Goal: Task Accomplishment & Management: Manage account settings

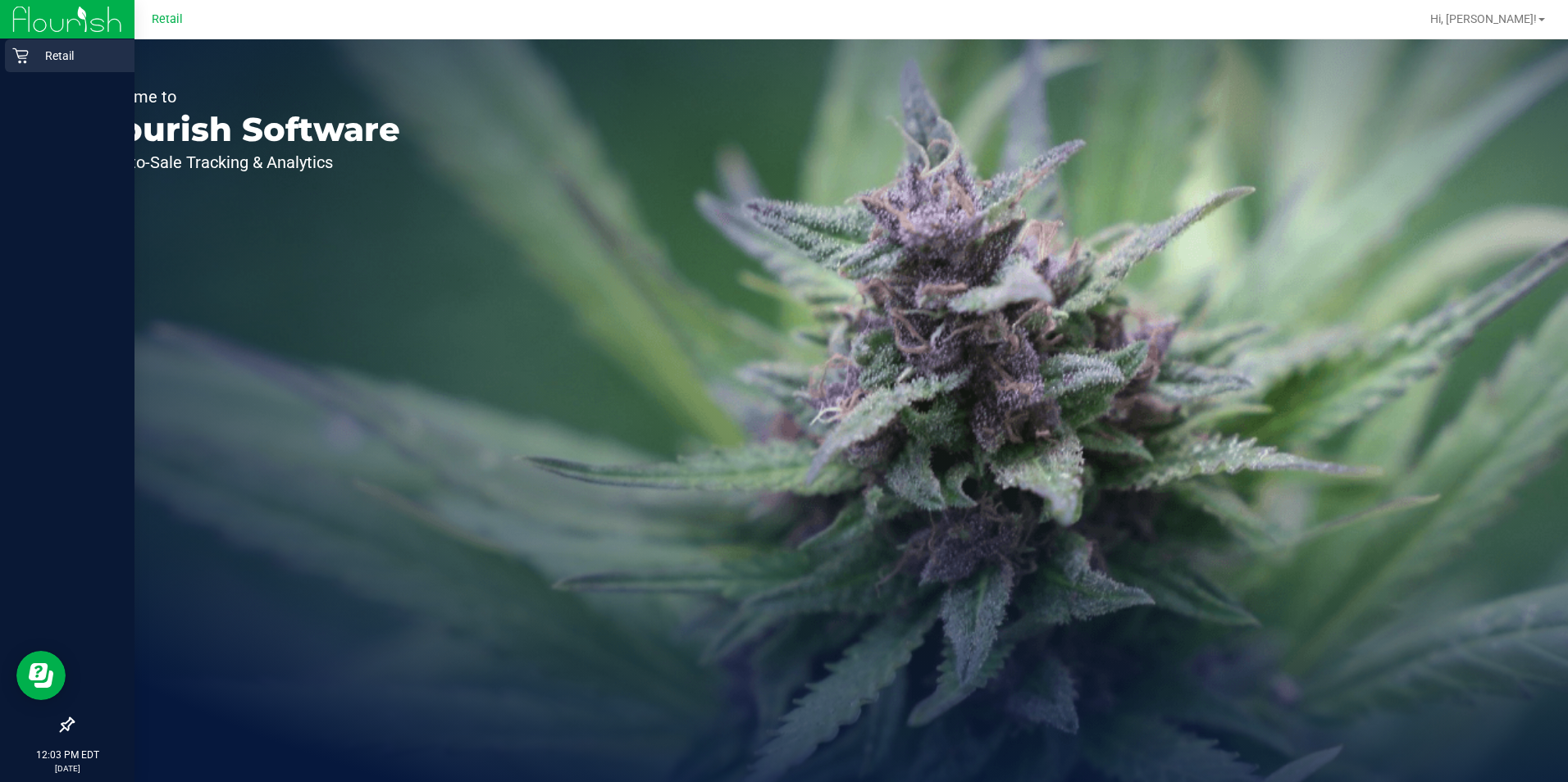
click at [11, 56] on div "Retail" at bounding box center [69, 56] width 129 height 33
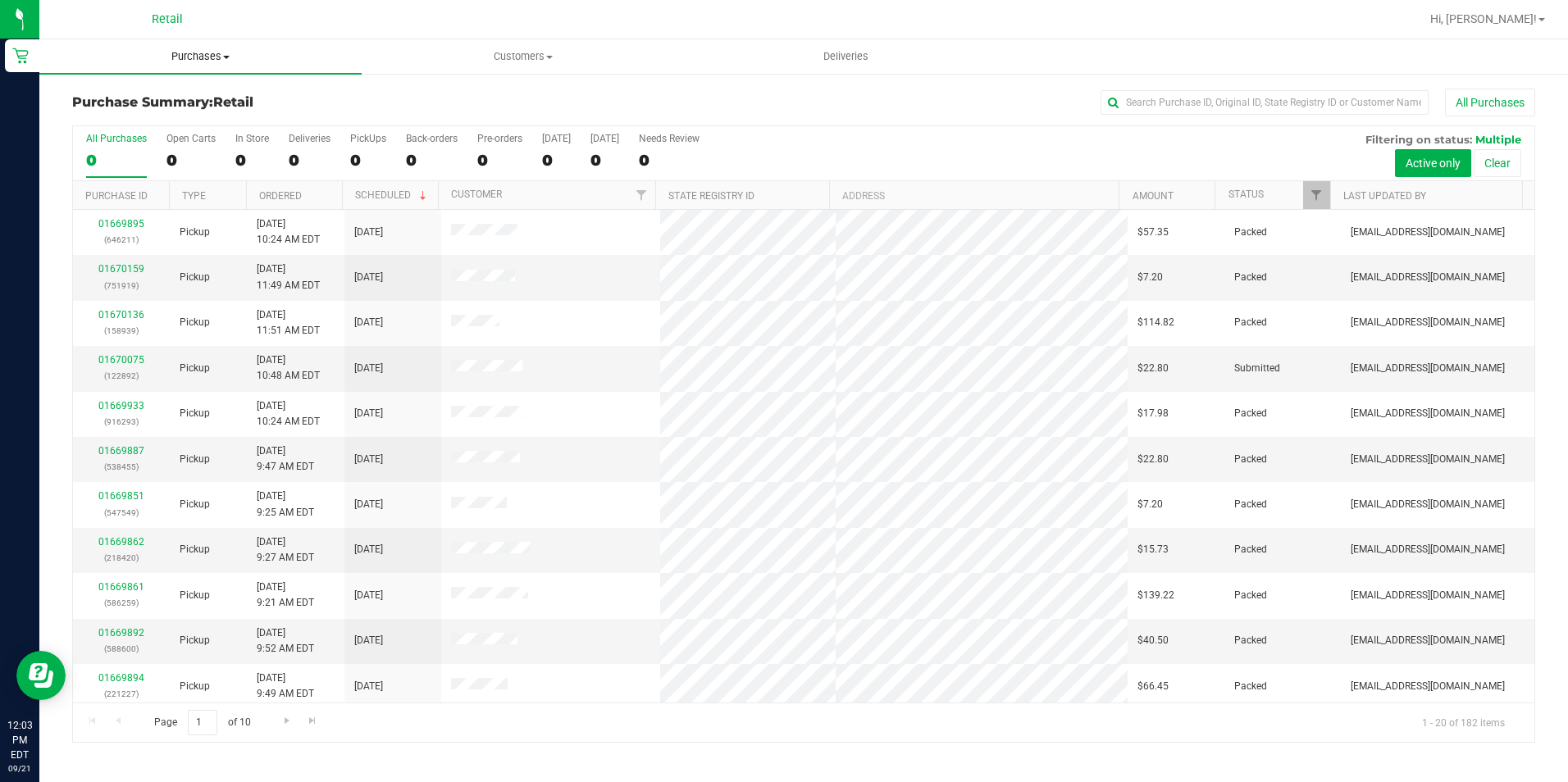
click at [214, 55] on span "Purchases" at bounding box center [200, 57] width 322 height 14
click at [142, 111] on li "Fulfillment" at bounding box center [200, 119] width 322 height 20
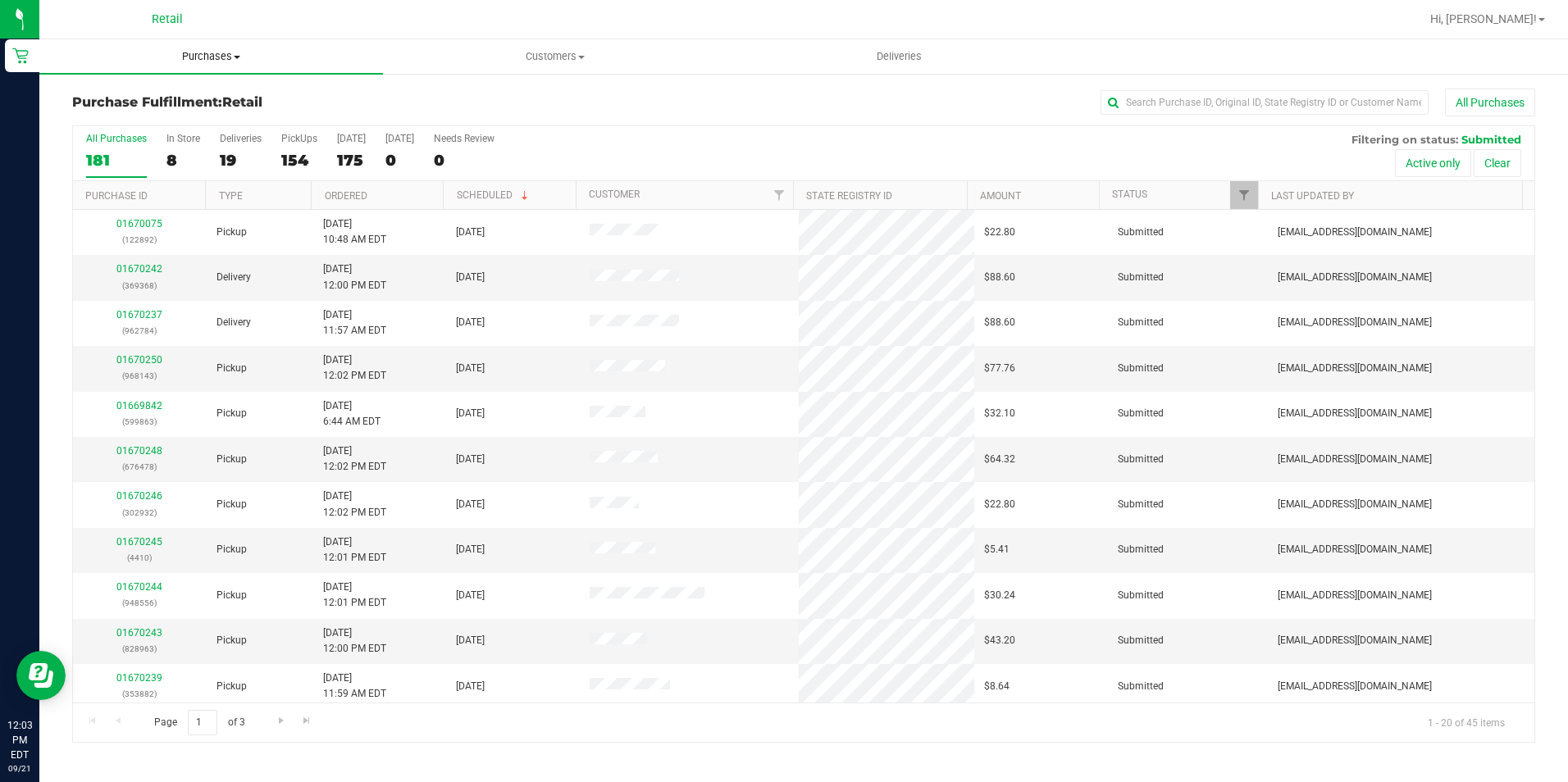
click at [214, 49] on span "Purchases" at bounding box center [211, 57] width 344 height 14
click at [180, 115] on li "Fulfillment" at bounding box center [211, 119] width 344 height 20
click at [308, 155] on div "33" at bounding box center [299, 160] width 36 height 19
click at [0, 0] on input "PickUps 33" at bounding box center [0, 0] width 0 height 0
click at [296, 163] on div "33" at bounding box center [299, 160] width 36 height 19
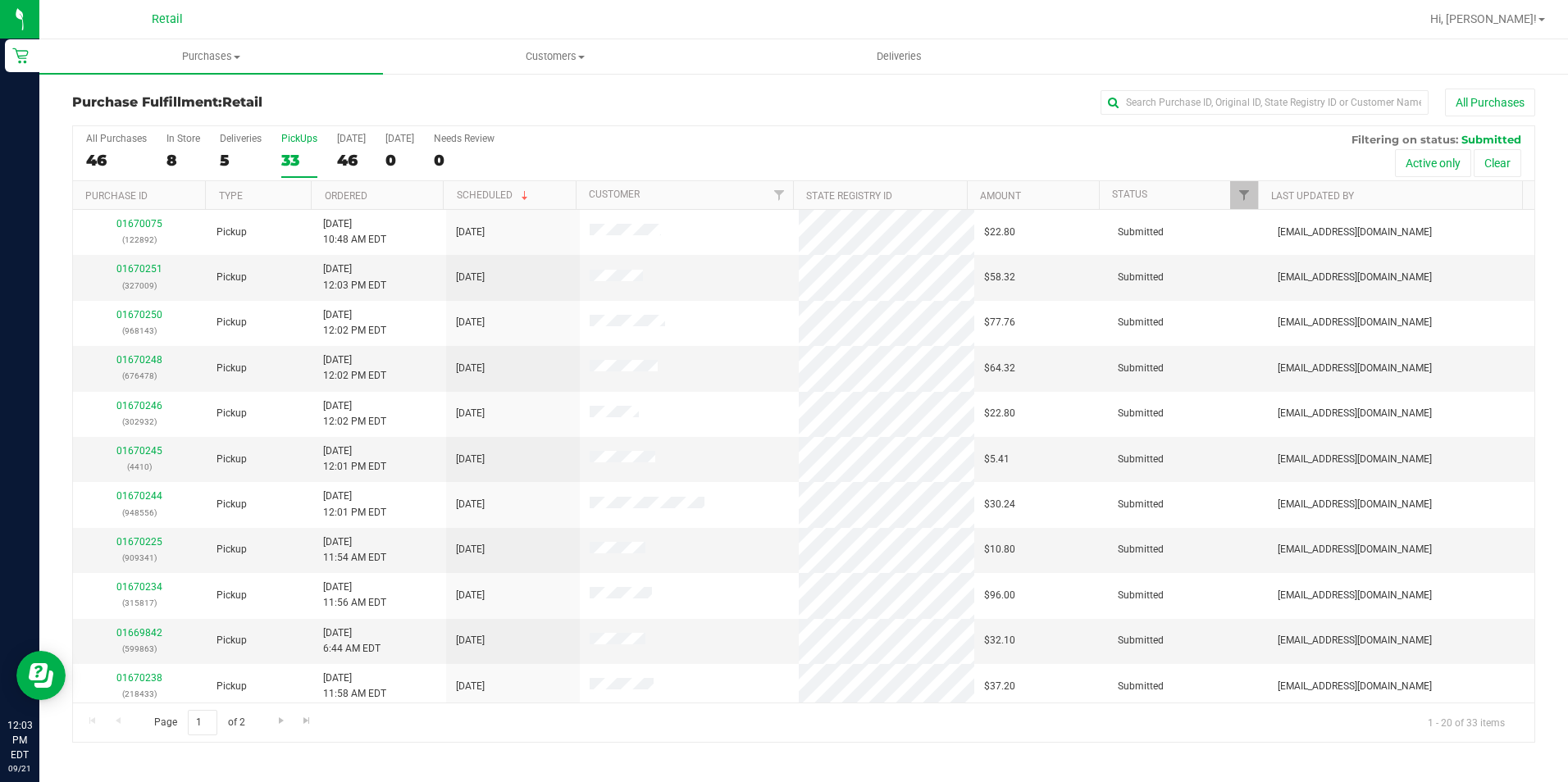
click at [0, 0] on input "PickUps 33" at bounding box center [0, 0] width 0 height 0
click at [1170, 145] on div "All Purchases 46 In Store 8 Deliveries 5 PickUps 33 Today 46 Tomorrow 0 Needs R…" at bounding box center [803, 154] width 1461 height 55
click at [1177, 106] on input "text" at bounding box center [1264, 101] width 328 height 24
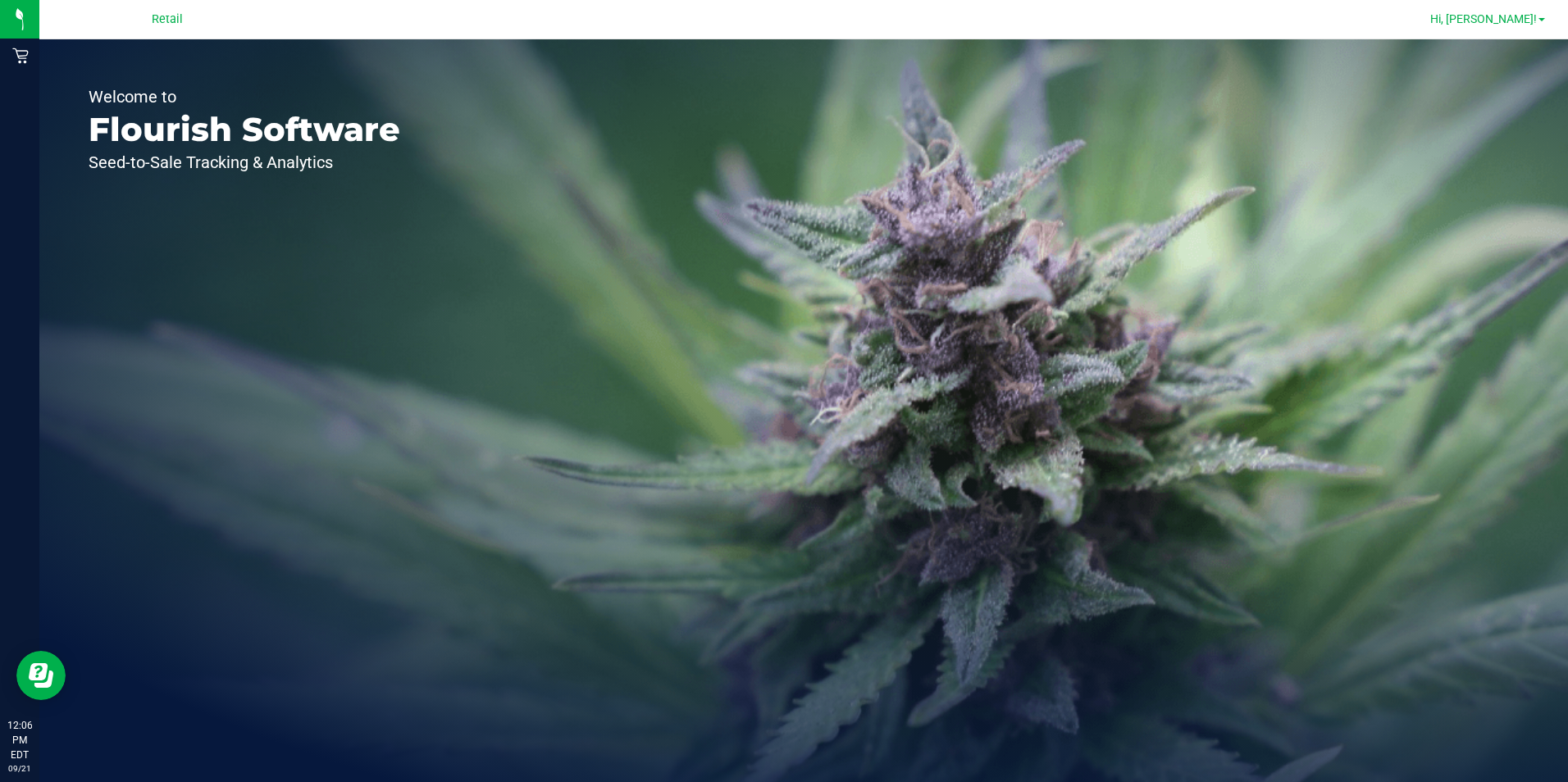
click at [1507, 26] on link "Hi, [PERSON_NAME]!" at bounding box center [1487, 19] width 128 height 17
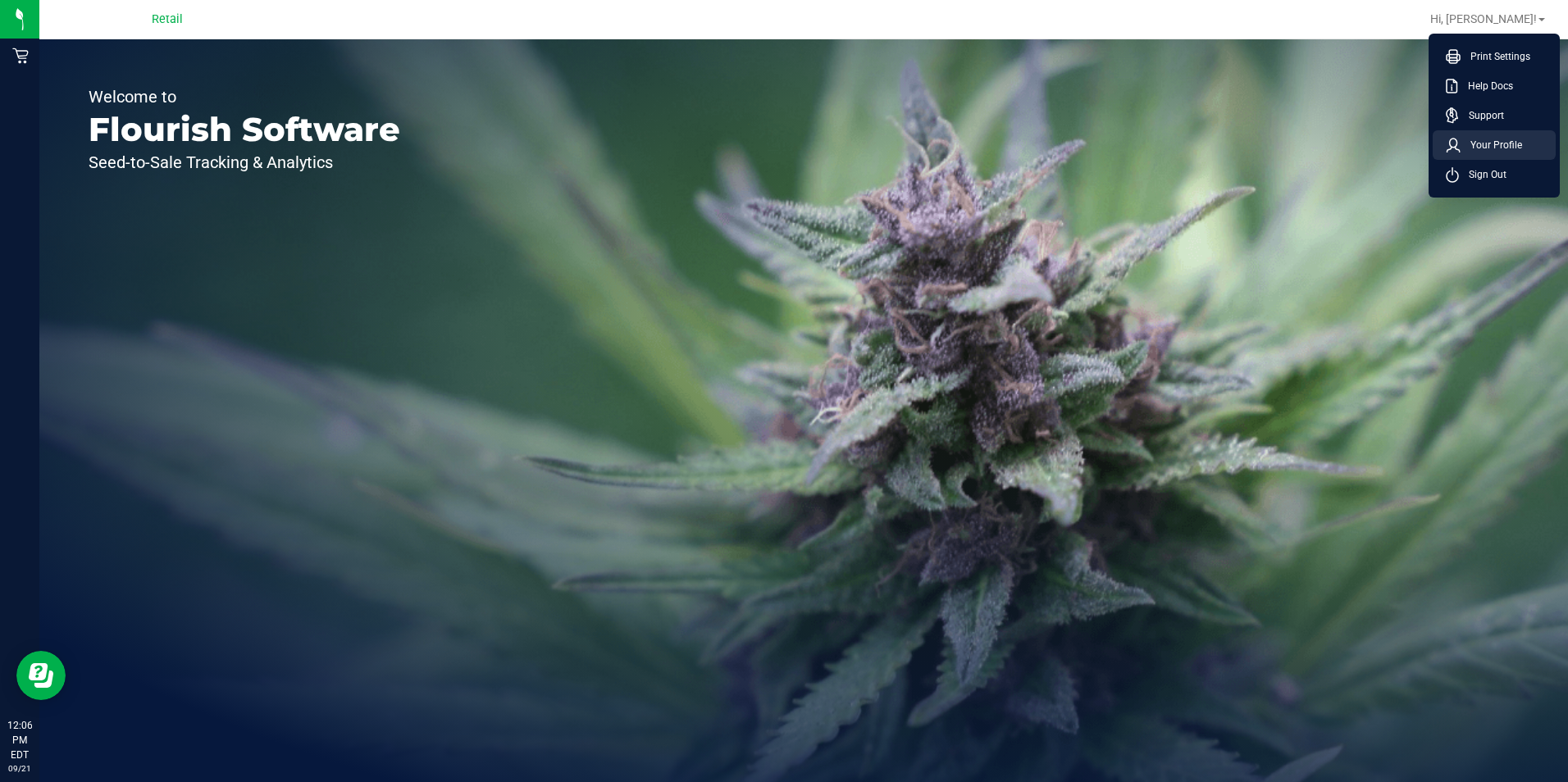
click at [1500, 159] on li "Your Profile" at bounding box center [1494, 145] width 123 height 30
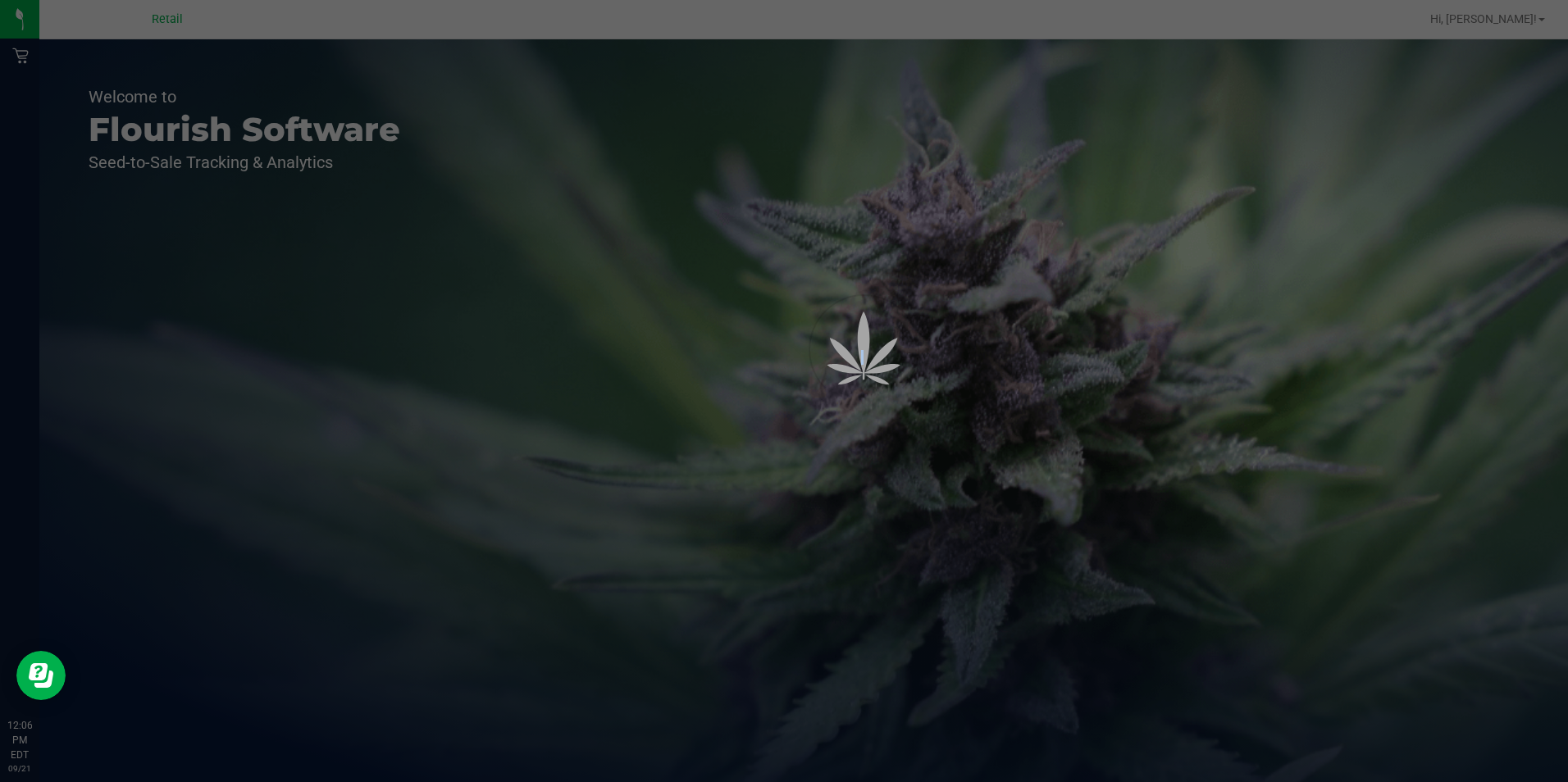
click at [1500, 159] on div at bounding box center [784, 391] width 1568 height 782
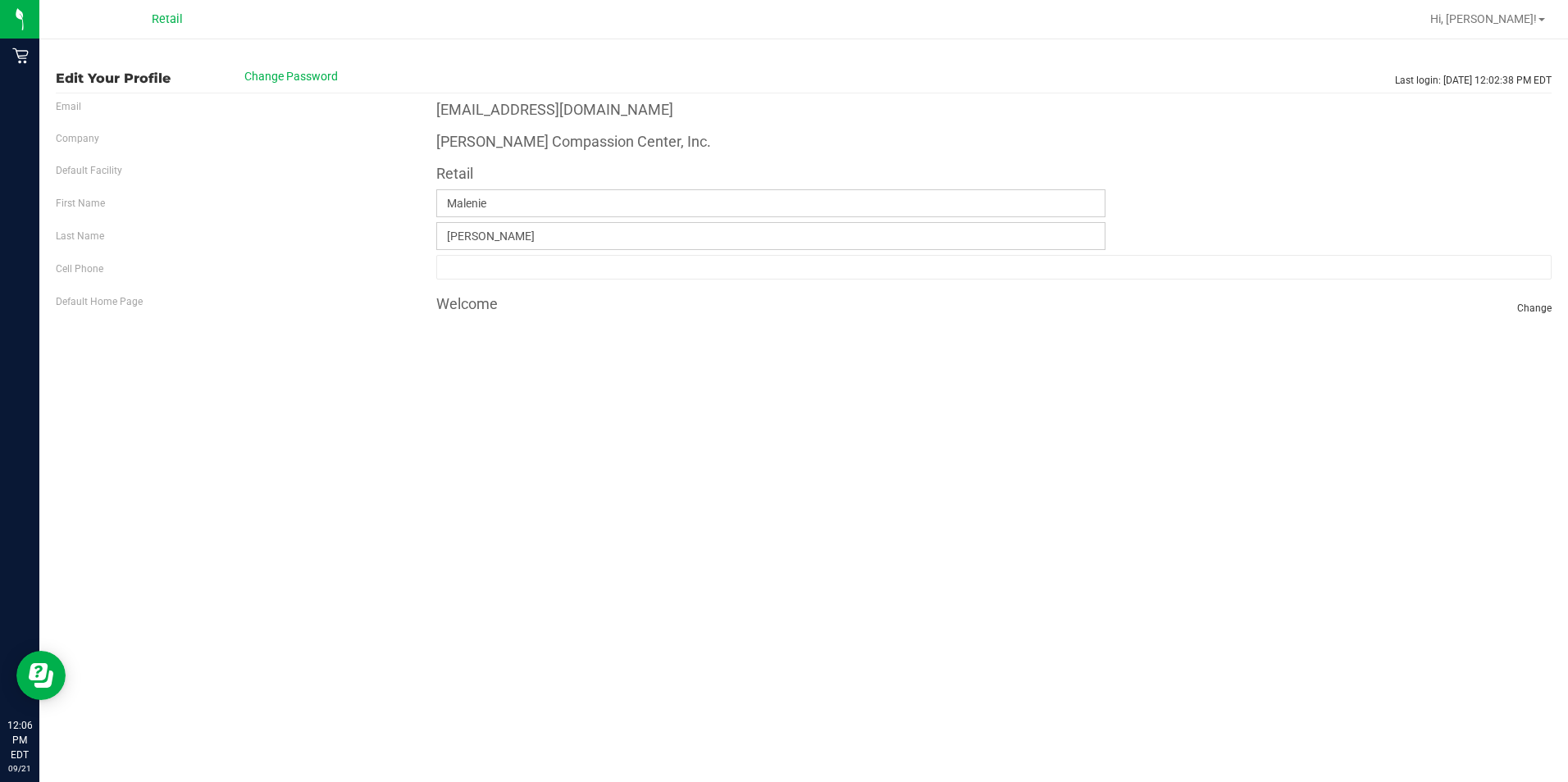
click at [1511, 8] on div "Hi, [PERSON_NAME]! Print Settings Help Docs Support Your Profile Sign Out" at bounding box center [1487, 19] width 128 height 29
click at [1511, 15] on span "Hi, [PERSON_NAME]!" at bounding box center [1483, 19] width 107 height 13
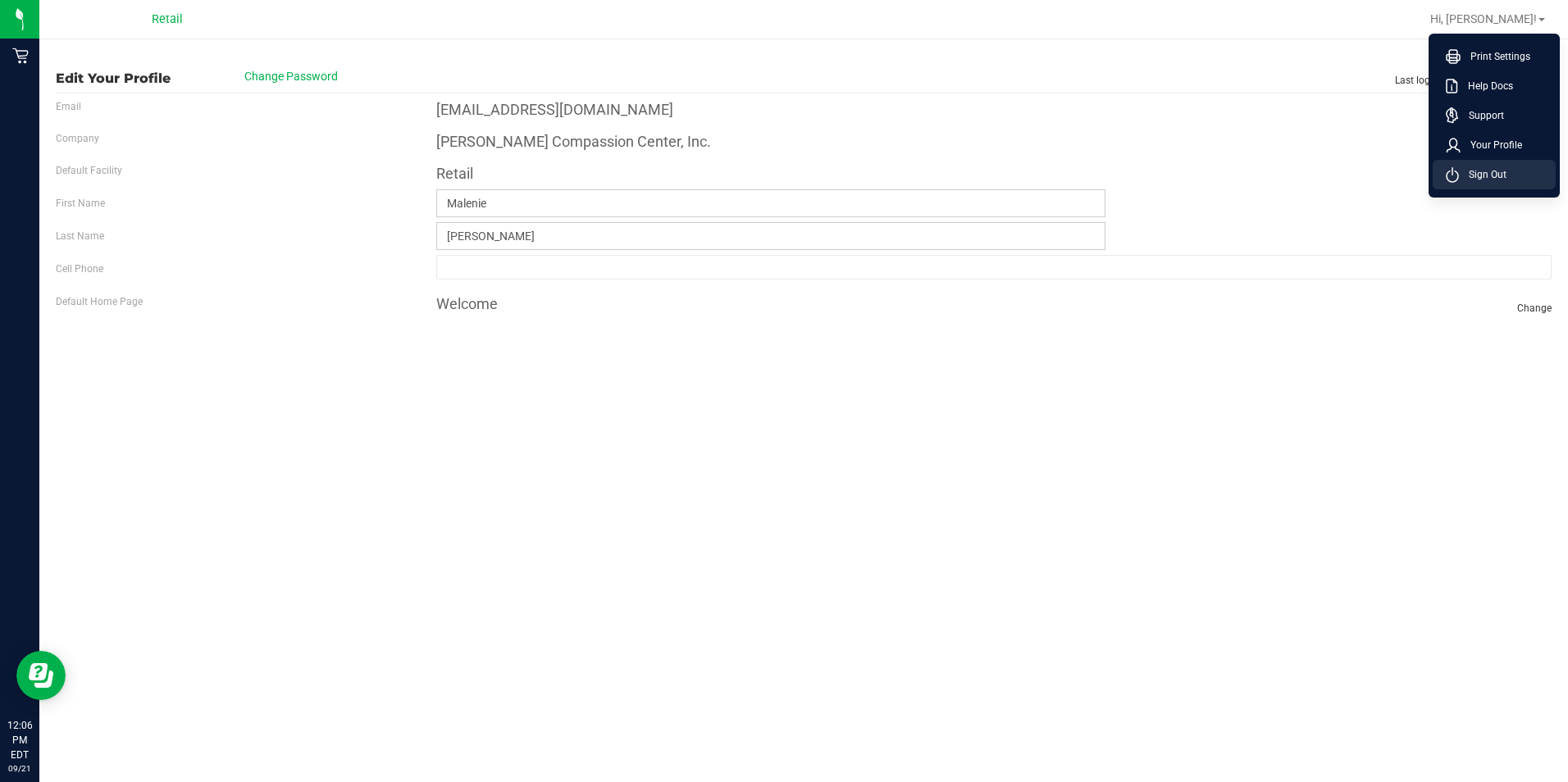
click at [1490, 179] on span "Sign Out" at bounding box center [1482, 174] width 48 height 16
